Goal: Check status: Check status

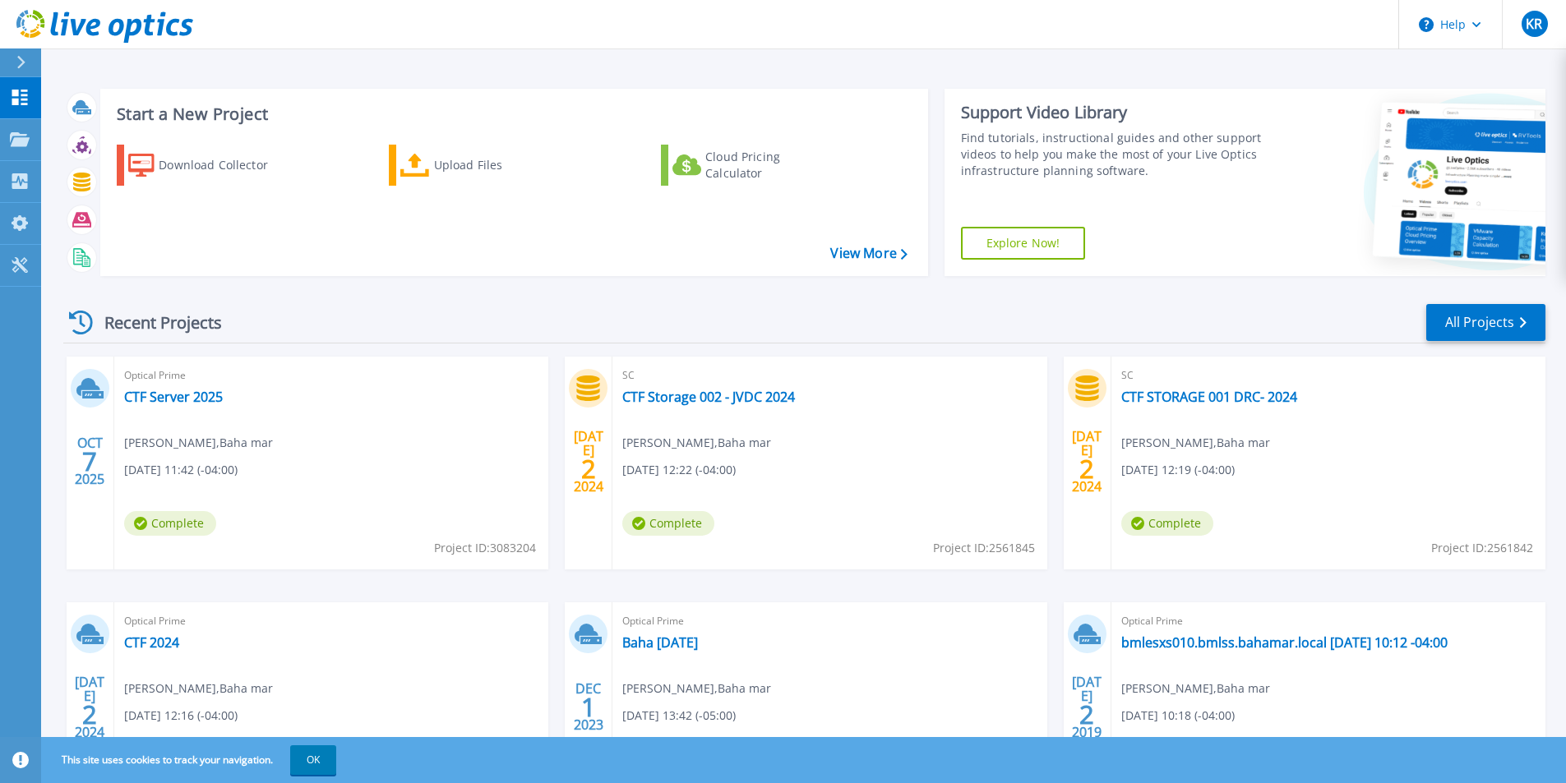
click at [182, 469] on span "[DATE] 11:42 (-04:00)" at bounding box center [180, 470] width 113 height 18
click at [155, 391] on link "CTF Server 2025" at bounding box center [173, 397] width 99 height 16
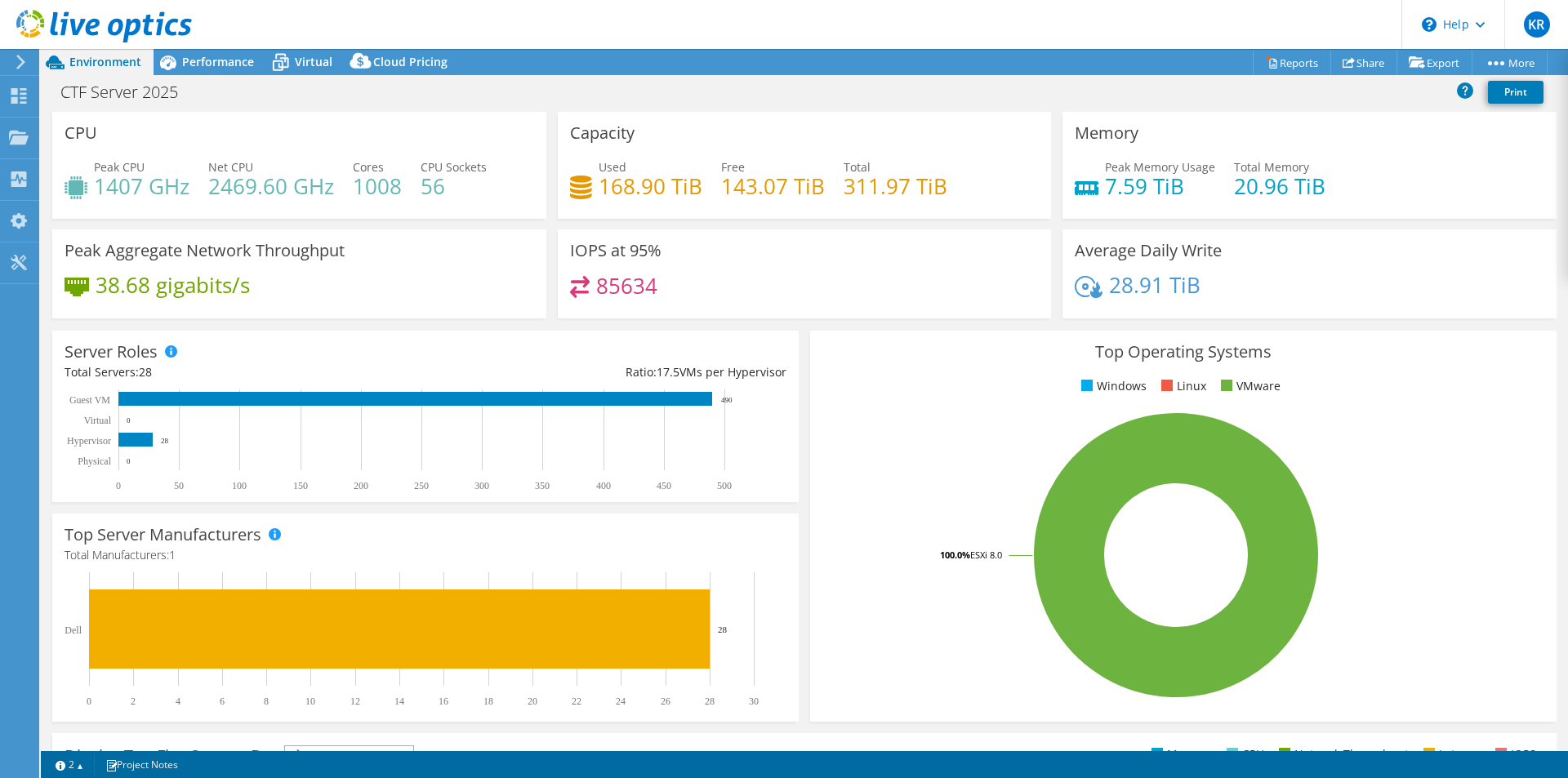
select select "USD"
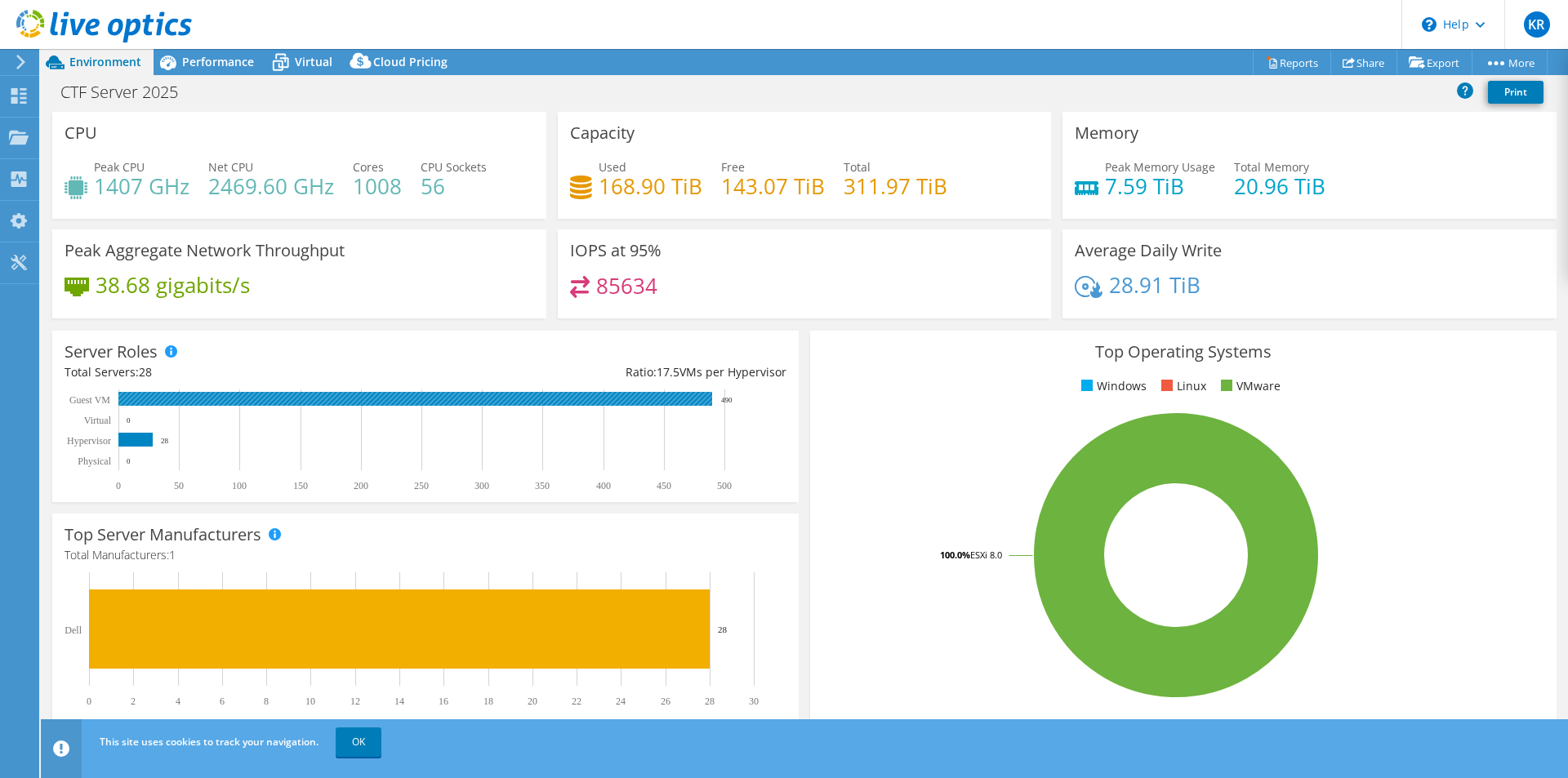
click at [700, 400] on rect at bounding box center [415, 399] width 594 height 14
click at [699, 397] on rect at bounding box center [415, 399] width 594 height 14
click at [206, 65] on span "Performance" at bounding box center [218, 62] width 72 height 16
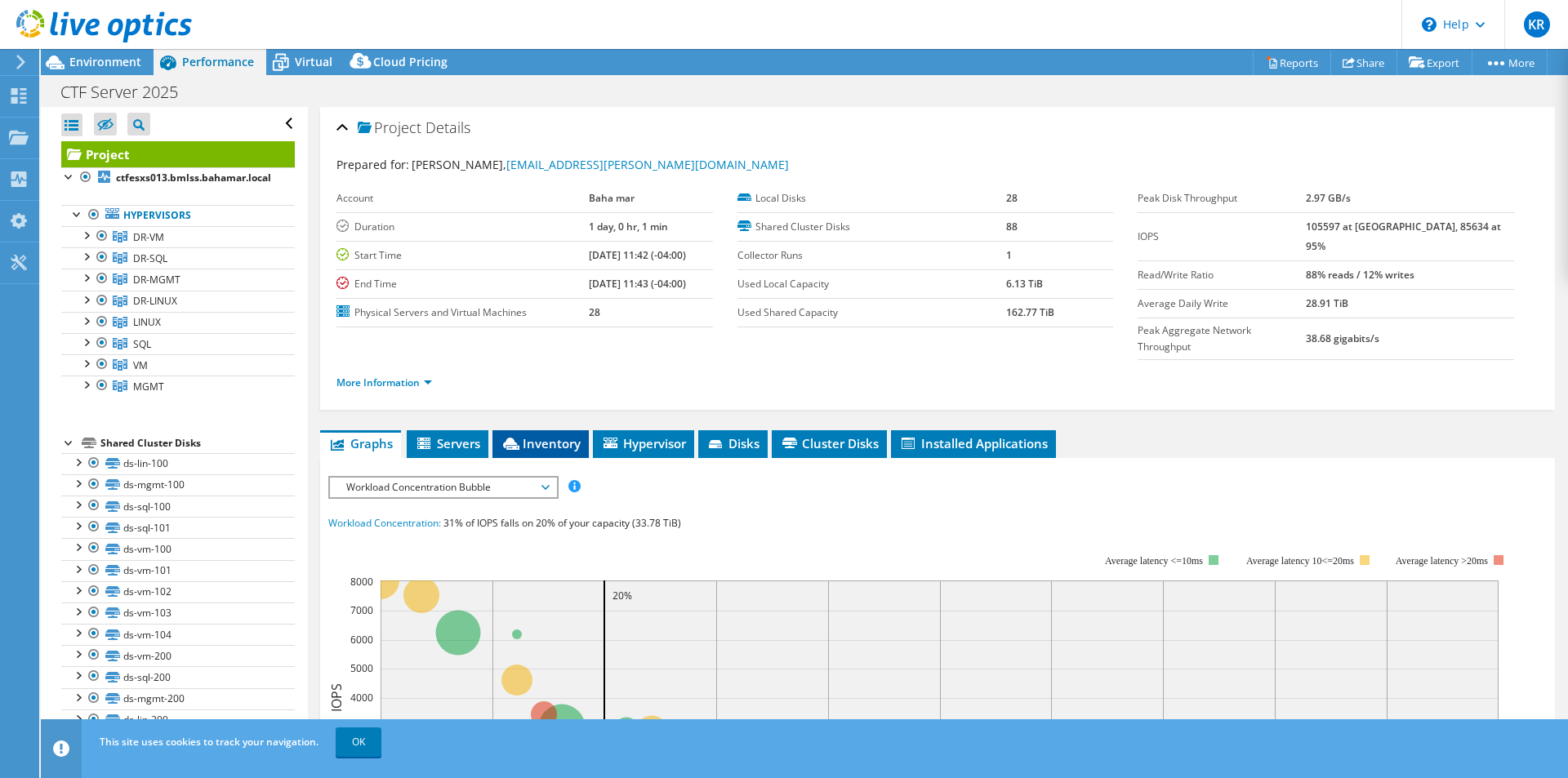
click at [529, 435] on span "Inventory" at bounding box center [541, 443] width 80 height 16
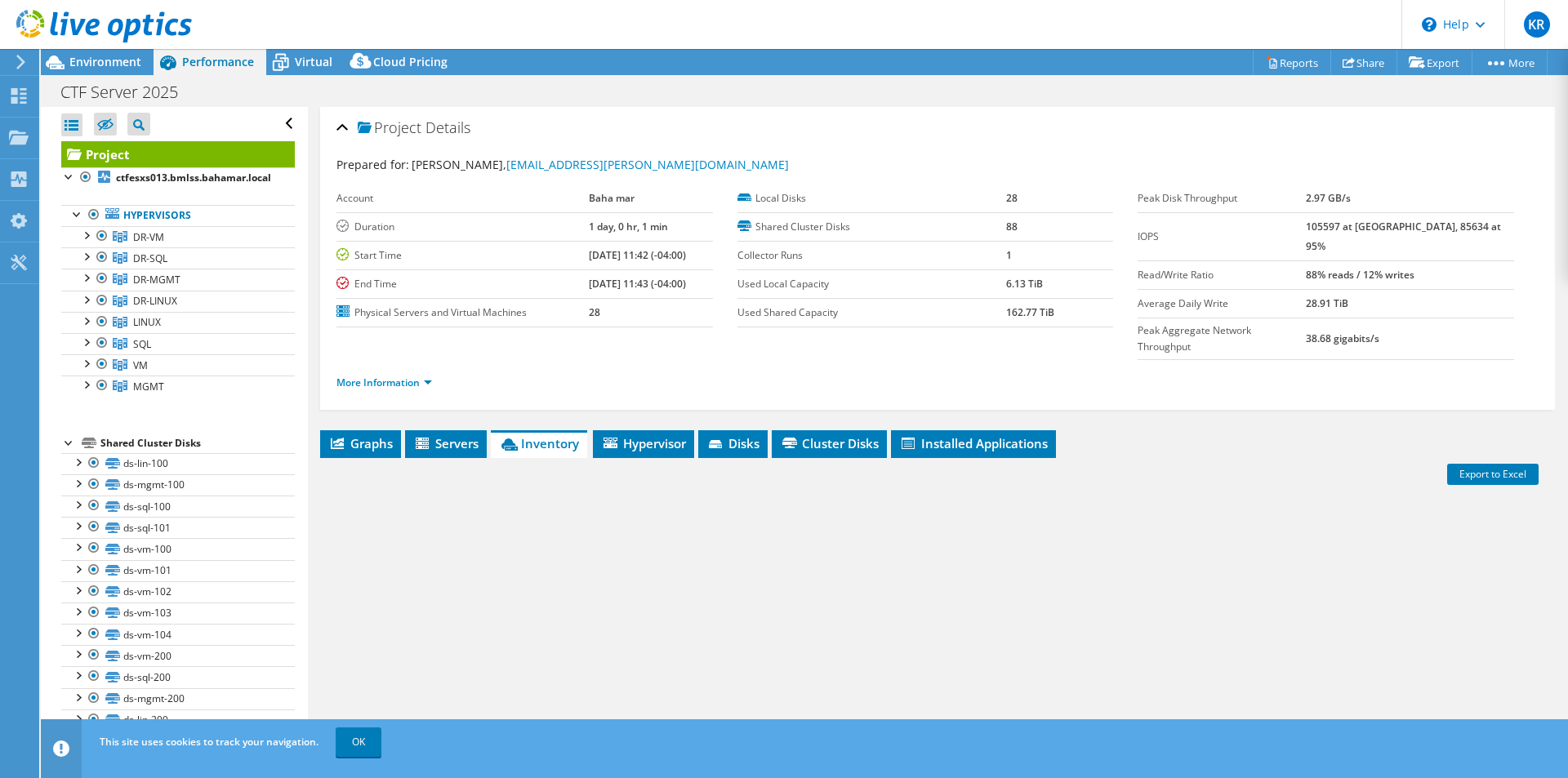
scroll to position [88, 0]
